Goal: Find specific page/section: Find specific page/section

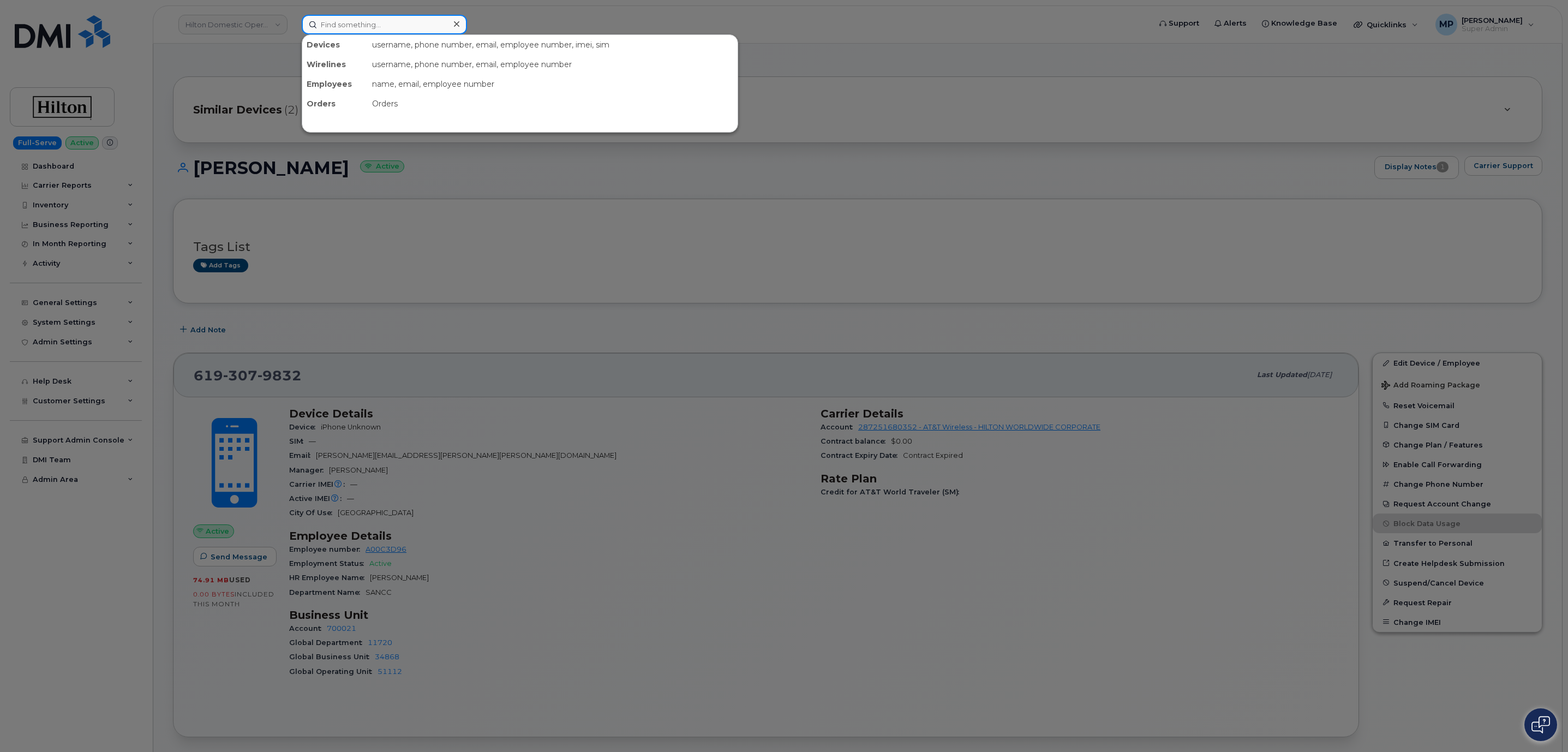
click at [360, 22] on input at bounding box center [385, 24] width 166 height 19
paste input "4238190328"
type input "4238190328"
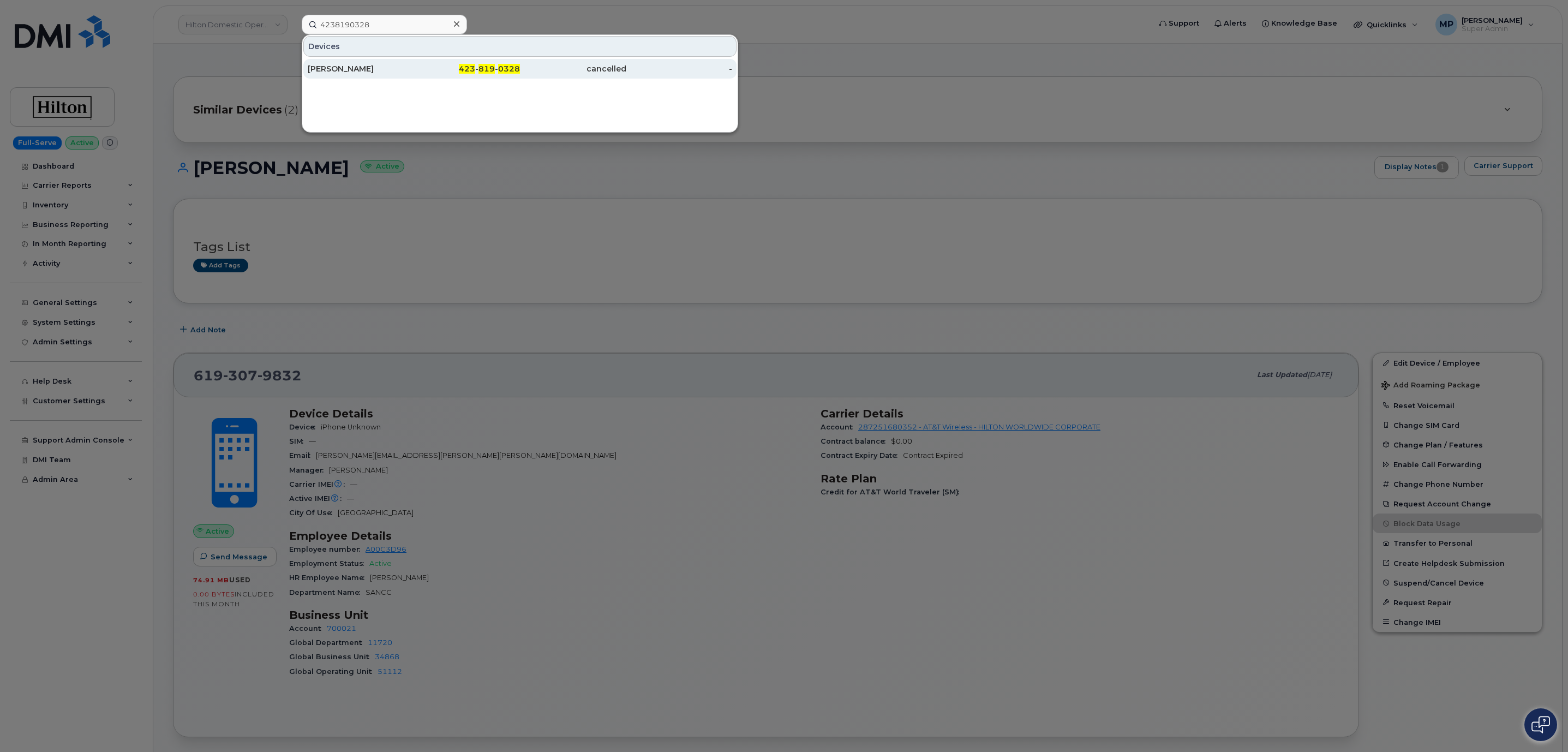
click at [344, 68] on div "[PERSON_NAME]" at bounding box center [361, 69] width 107 height 11
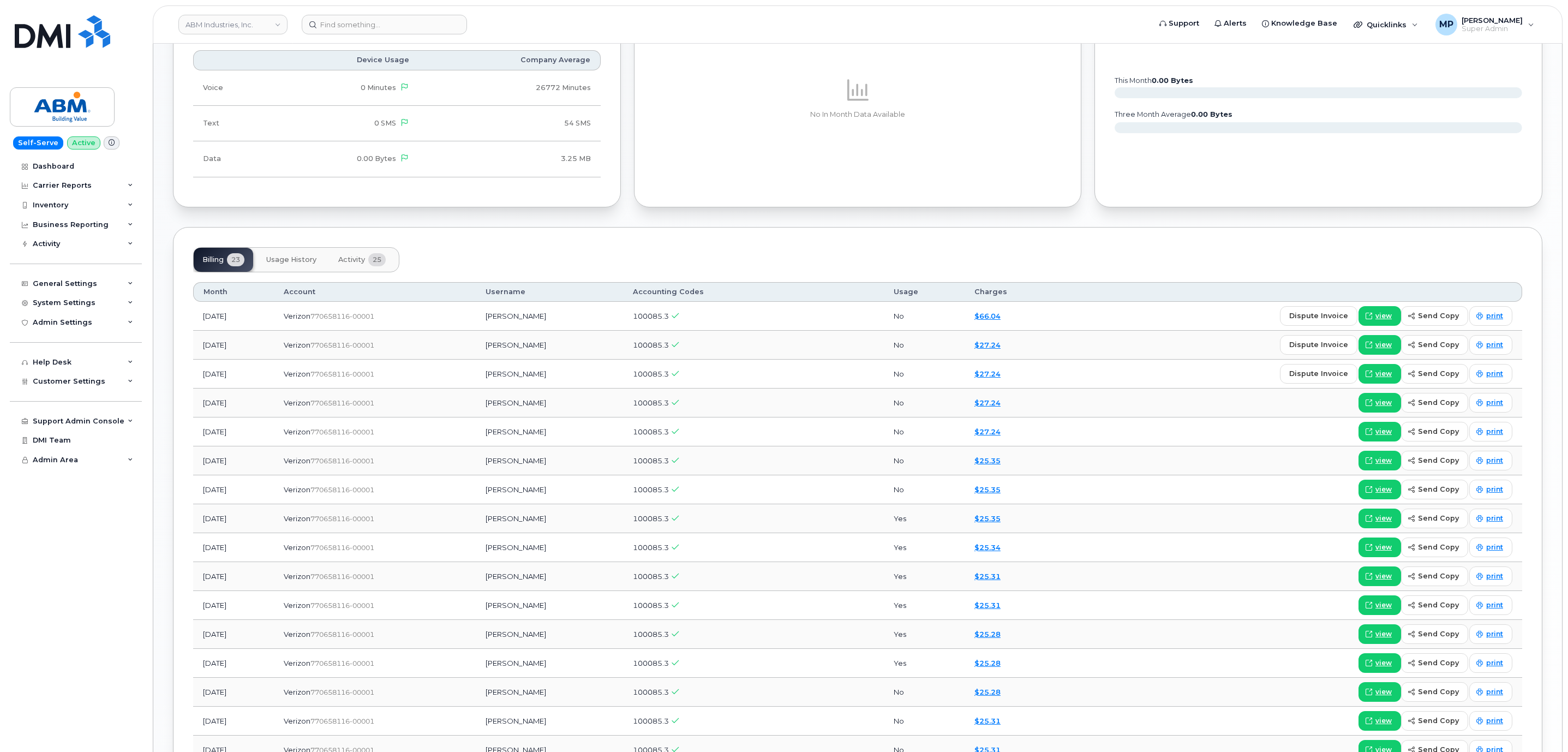
scroll to position [818, 0]
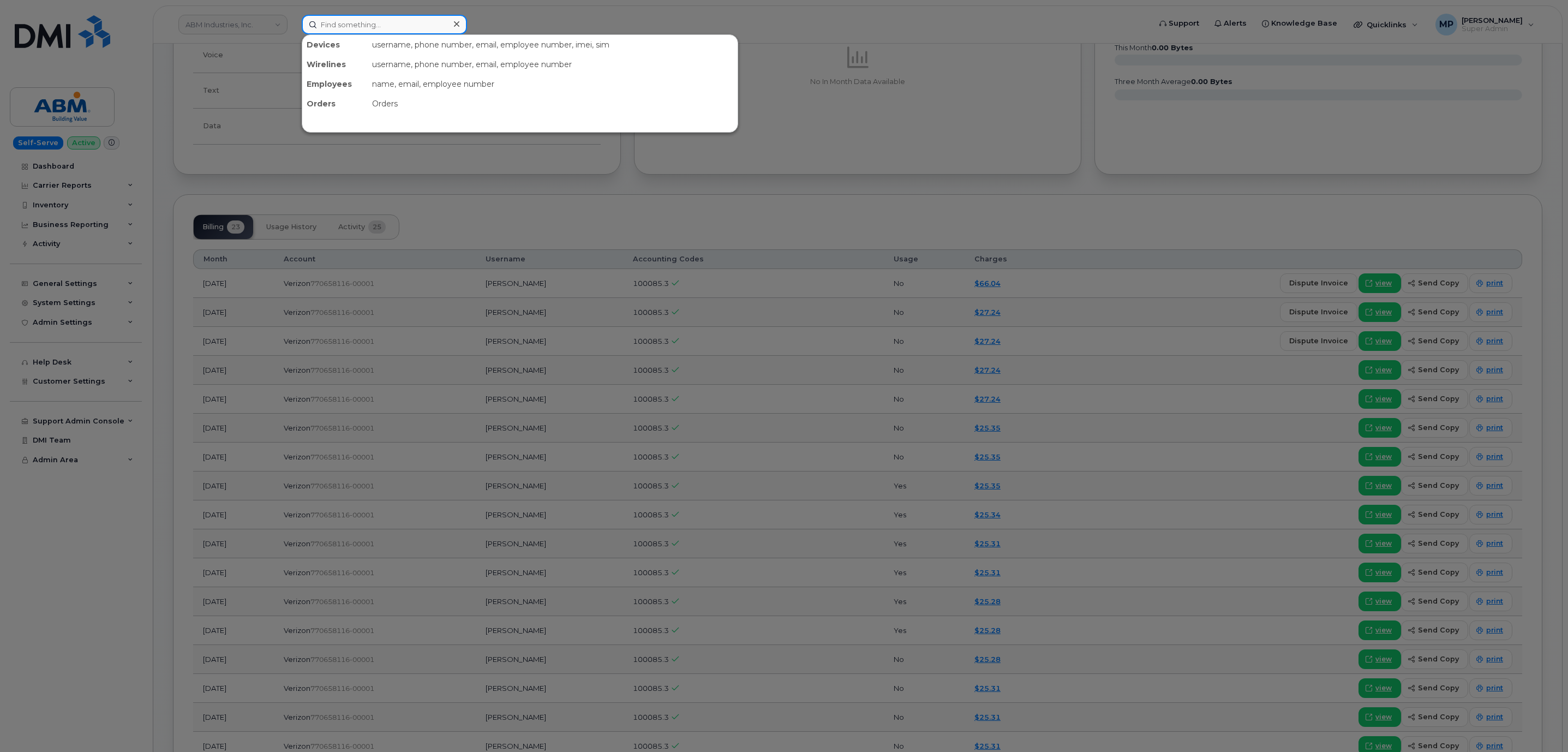
click at [380, 24] on input at bounding box center [385, 24] width 166 height 19
paste input "4234641003"
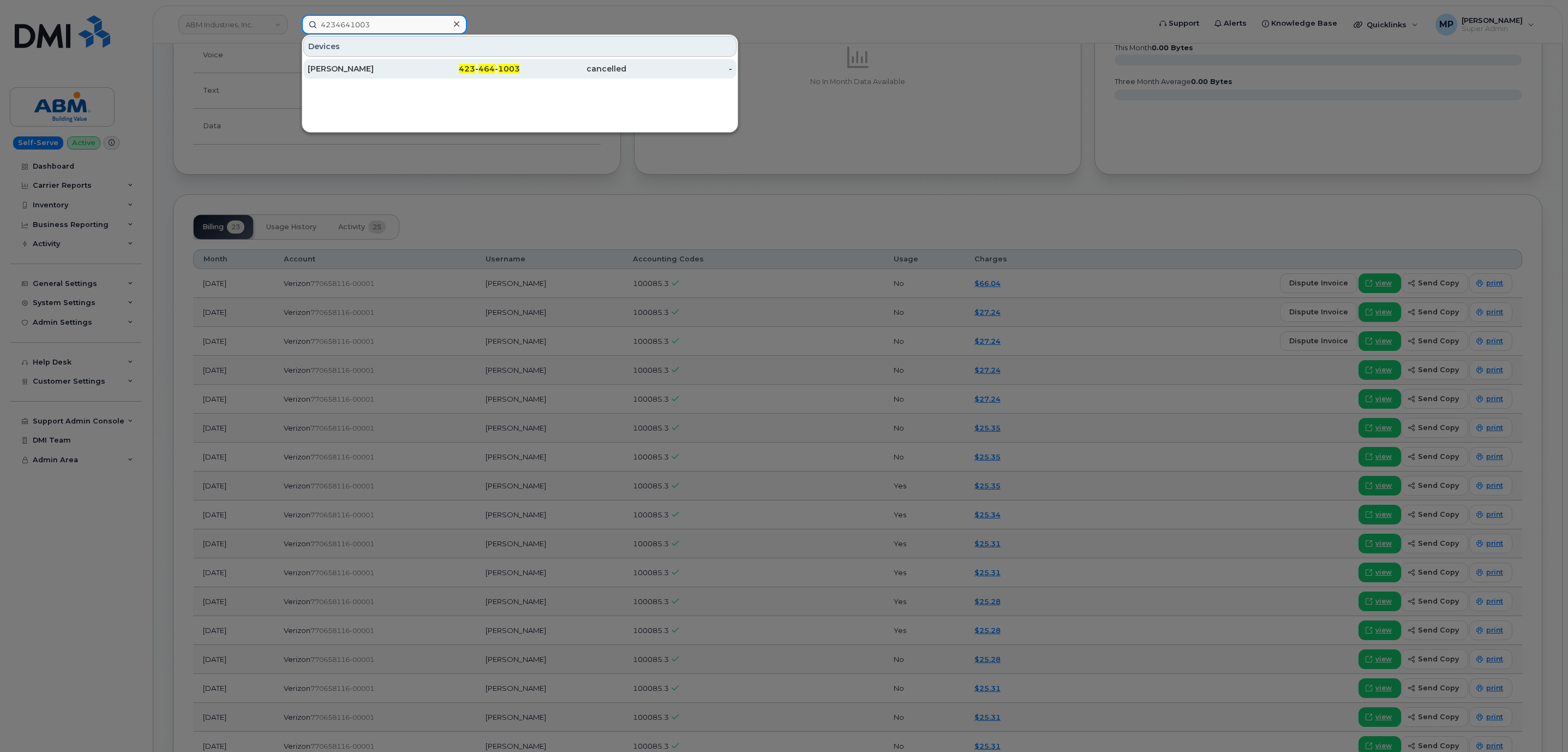
type input "4234641003"
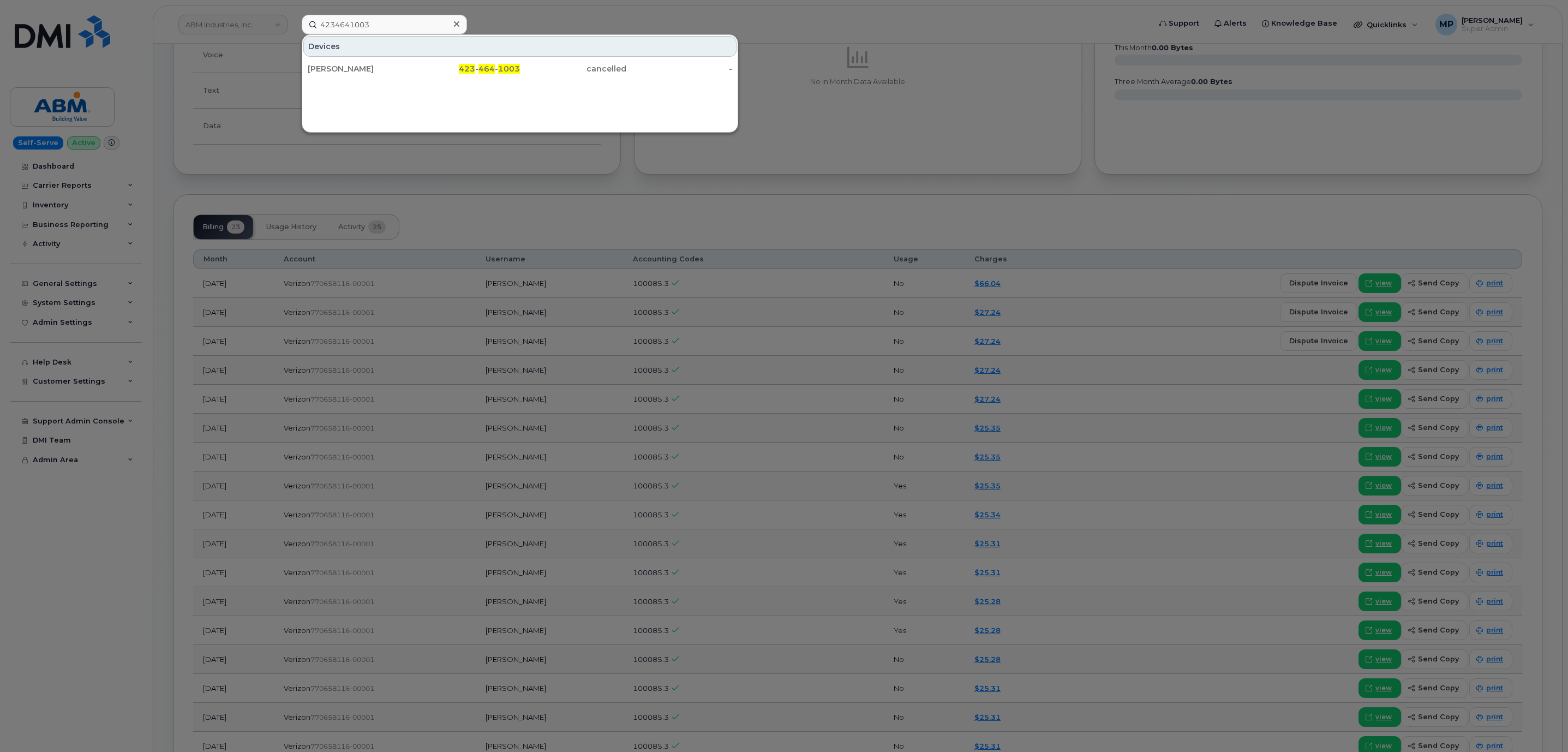
drag, startPoint x: 339, startPoint y: 66, endPoint x: 338, endPoint y: 81, distance: 15.0
click at [339, 67] on div "[PERSON_NAME]" at bounding box center [361, 69] width 107 height 11
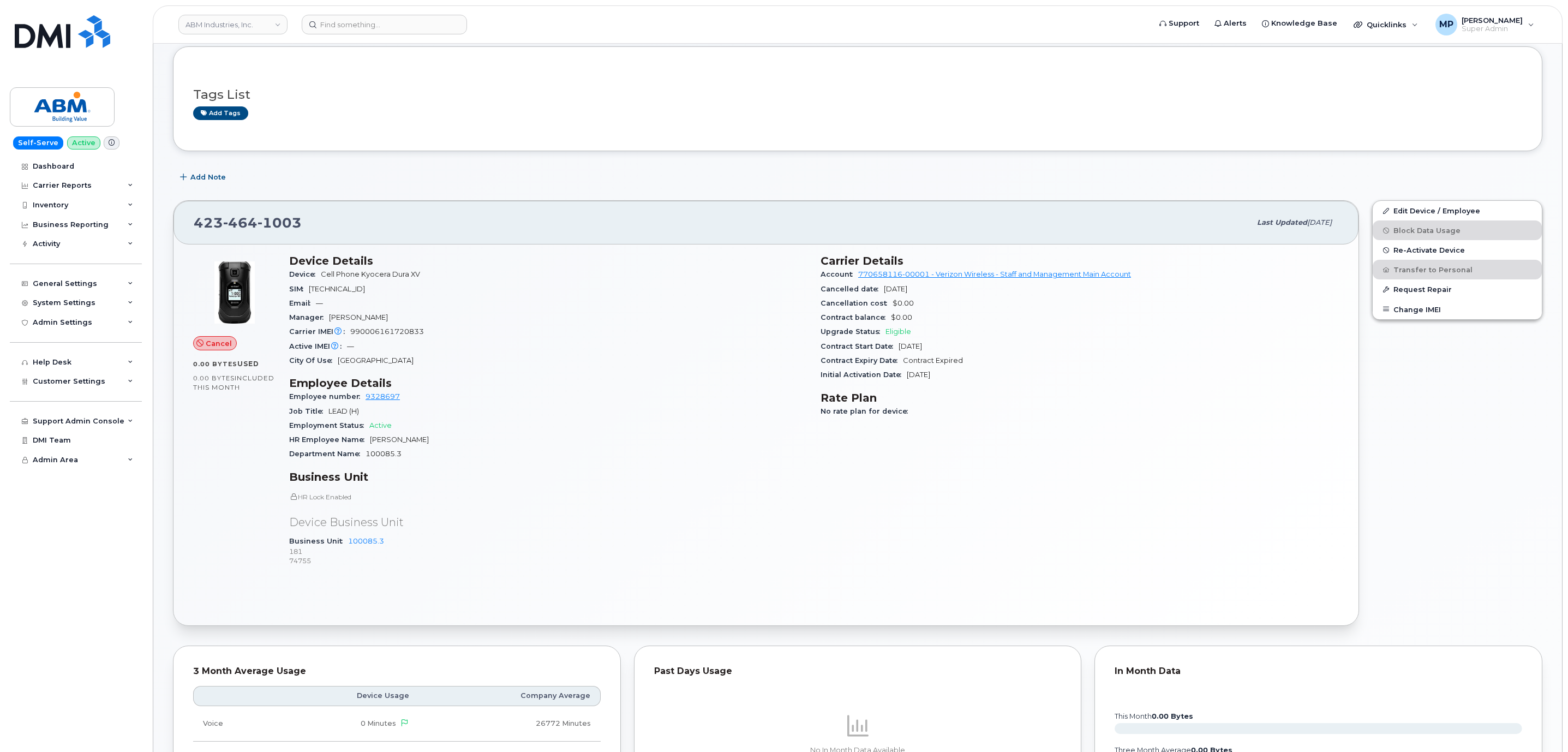
scroll to position [53, 0]
